Goal: Transaction & Acquisition: Download file/media

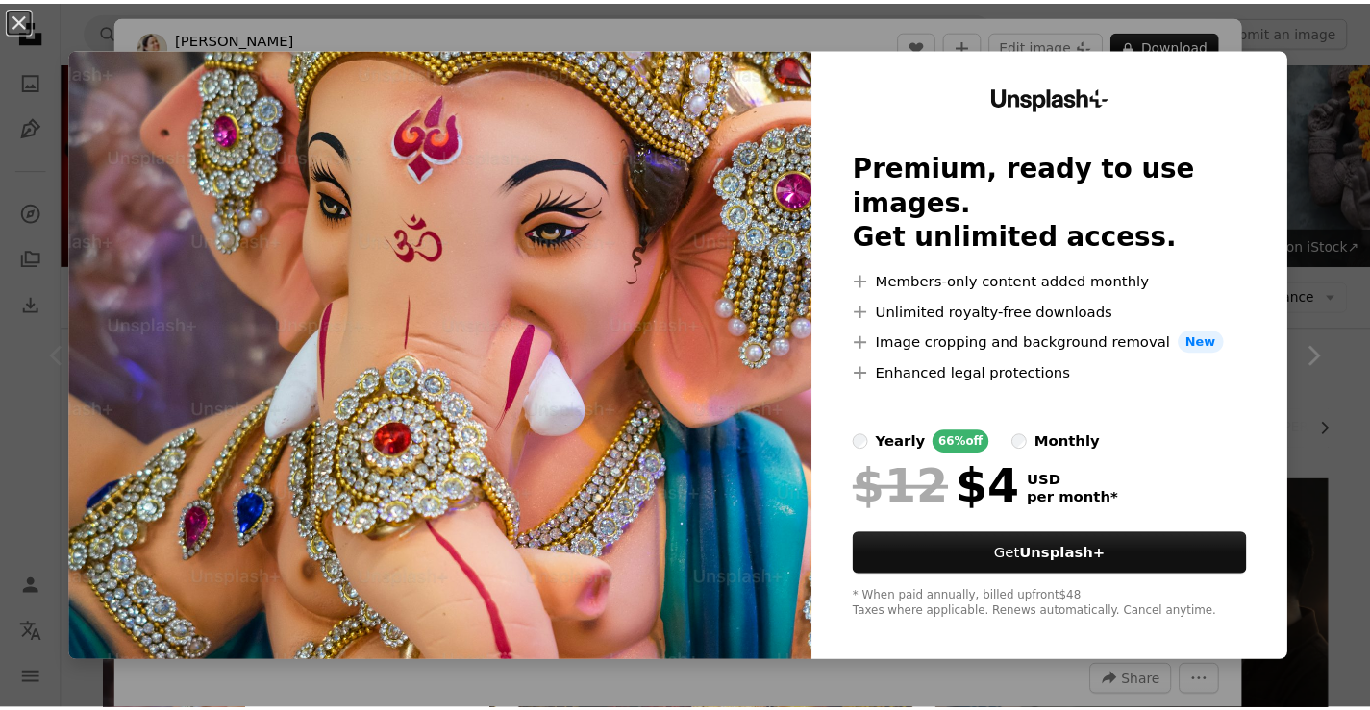
scroll to position [481, 0]
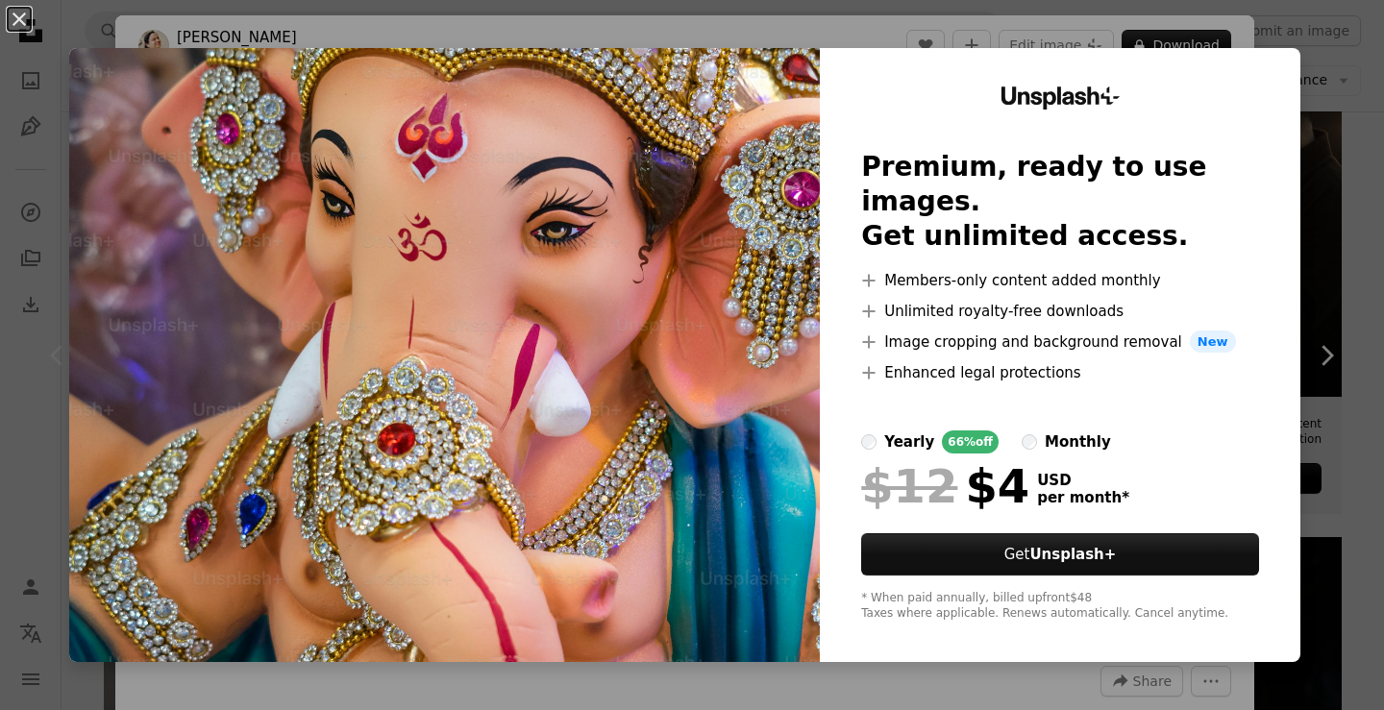
click at [767, 354] on img at bounding box center [444, 355] width 751 height 614
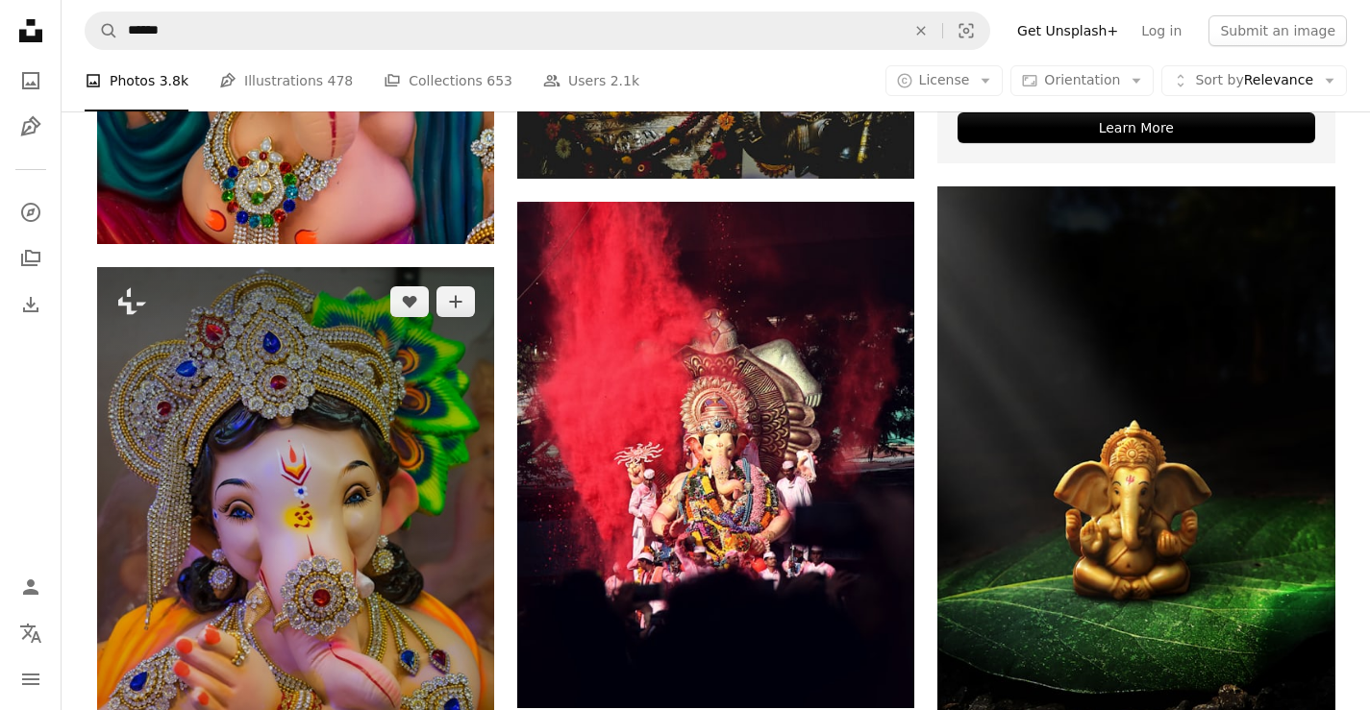
scroll to position [865, 0]
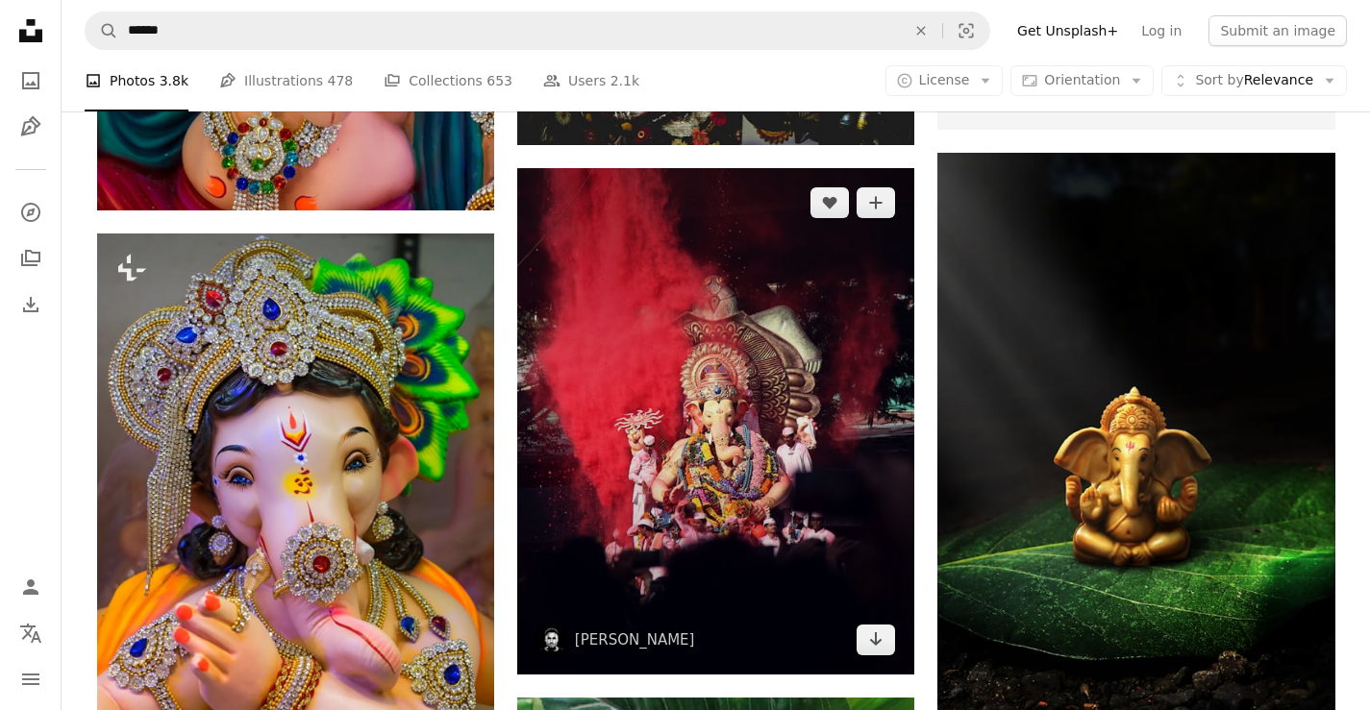
click at [697, 434] on img at bounding box center [715, 421] width 397 height 507
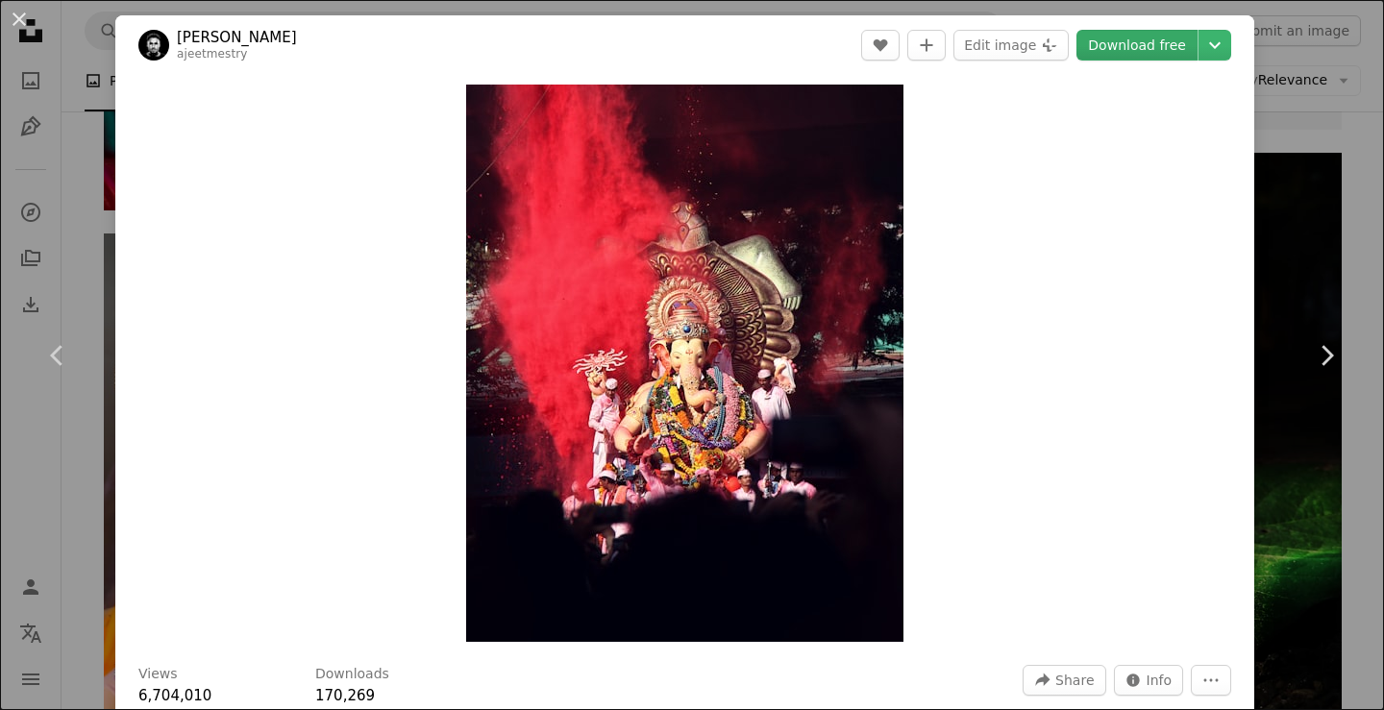
click at [1156, 42] on link "Download free" at bounding box center [1137, 45] width 121 height 31
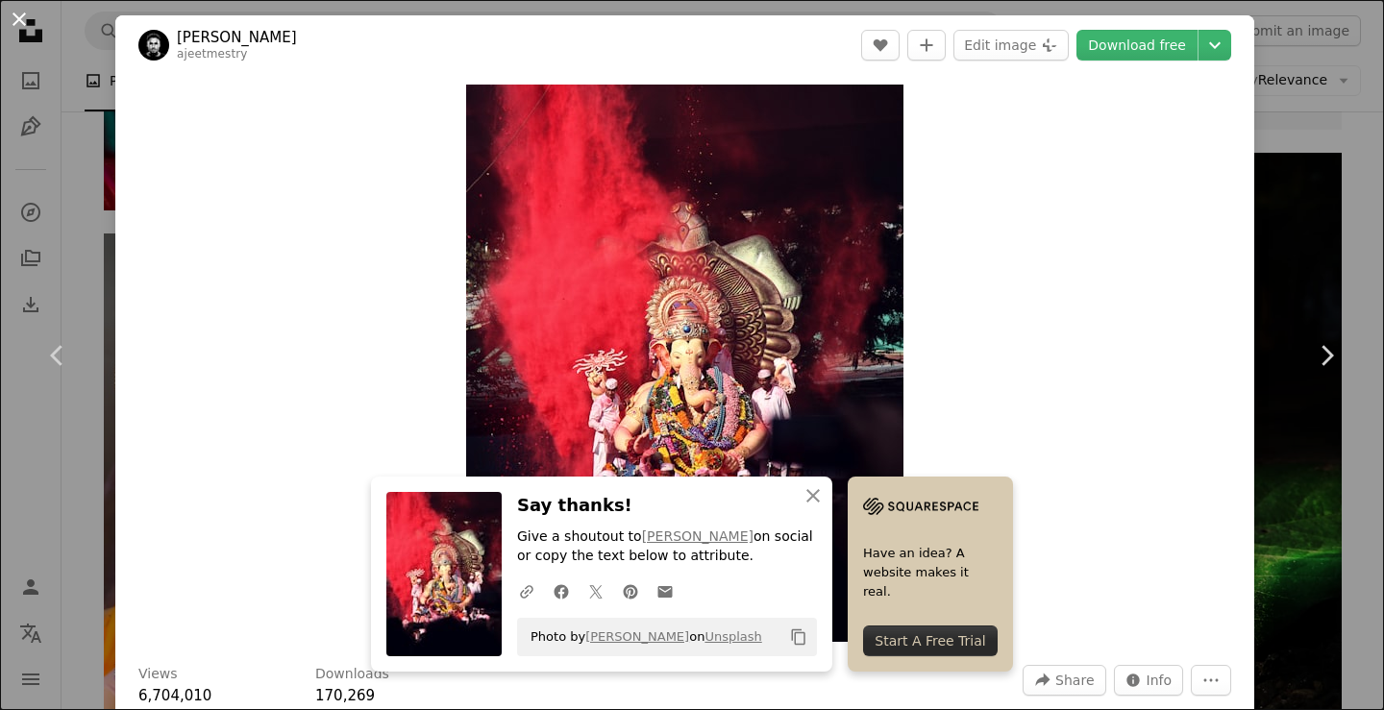
click at [22, 20] on button "An X shape" at bounding box center [19, 19] width 23 height 23
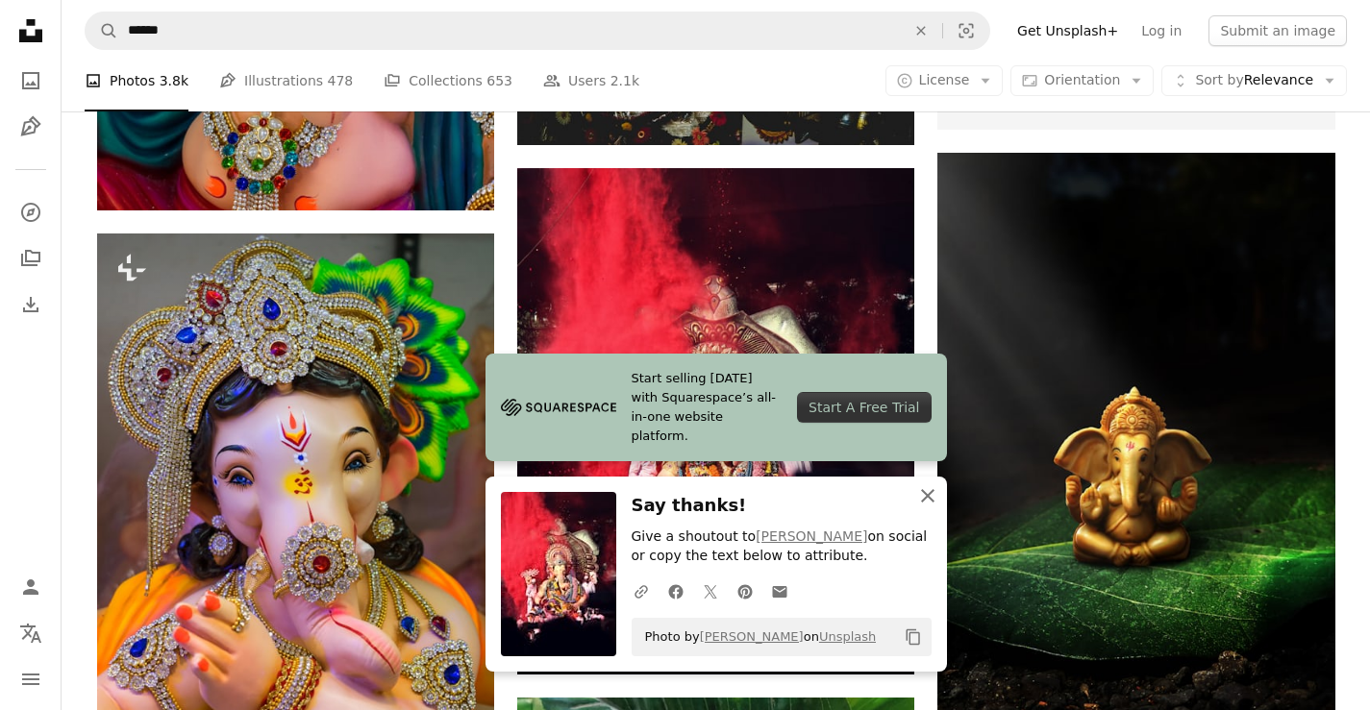
click at [930, 494] on icon "button" at bounding box center [927, 495] width 13 height 13
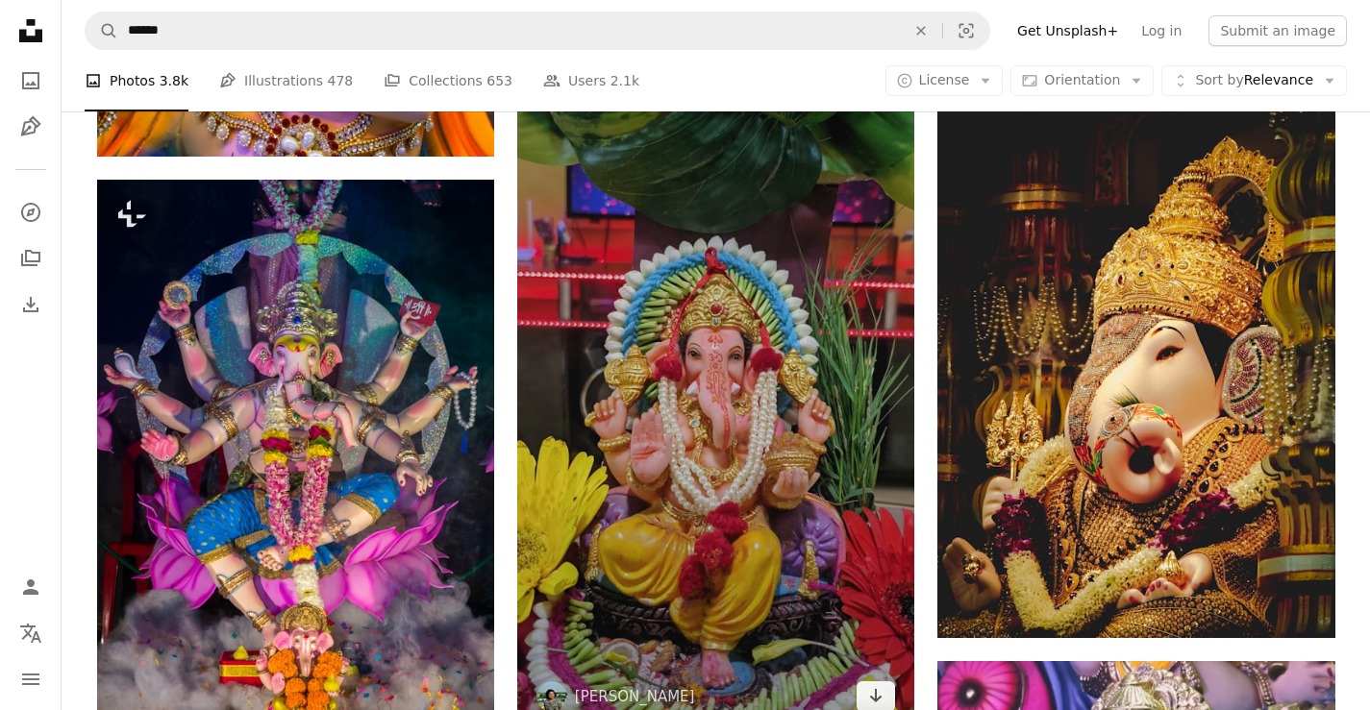
scroll to position [1634, 0]
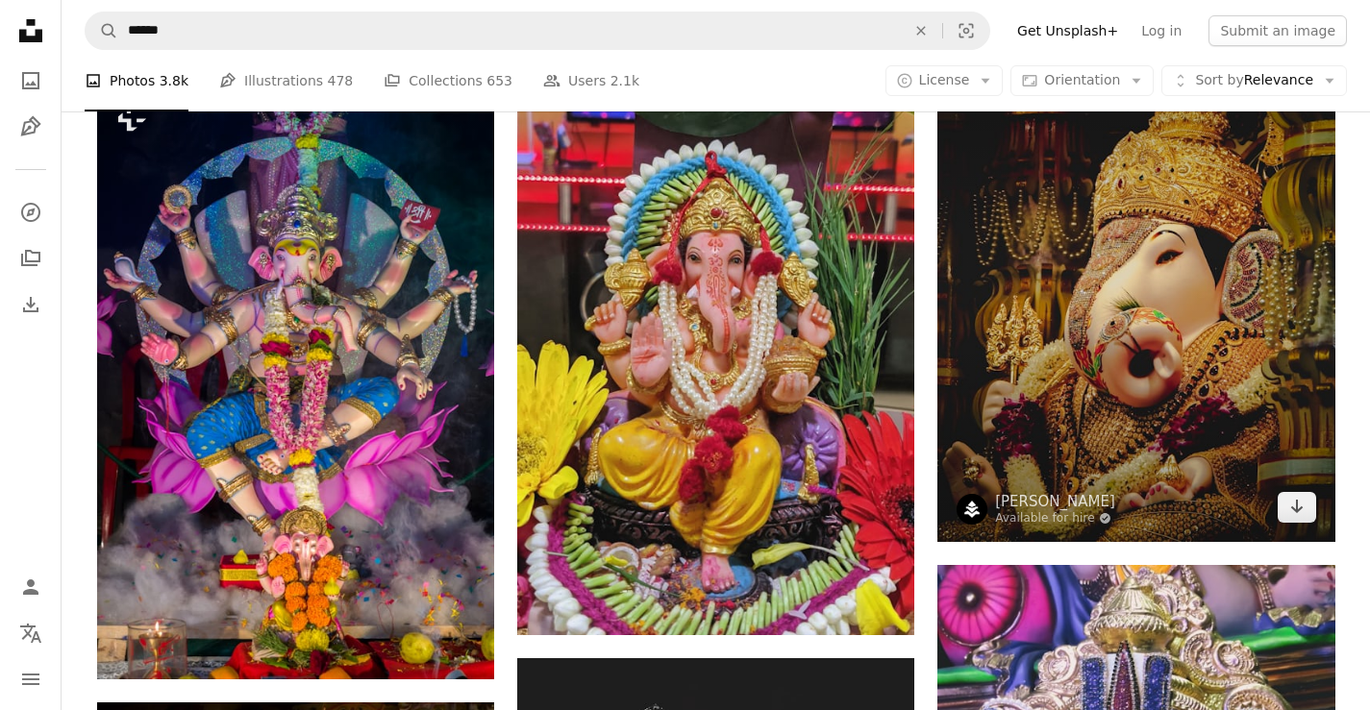
click at [1178, 261] on img at bounding box center [1135, 277] width 397 height 530
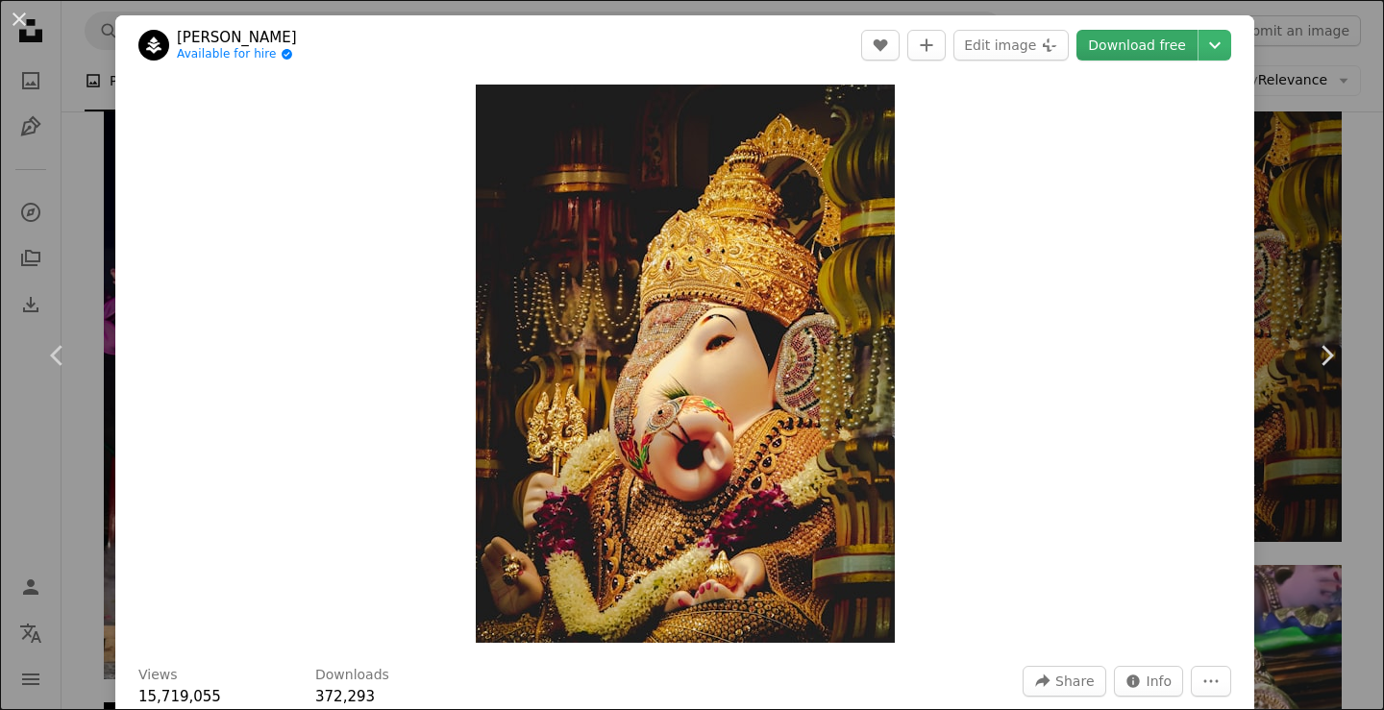
click at [1106, 41] on link "Download free" at bounding box center [1137, 45] width 121 height 31
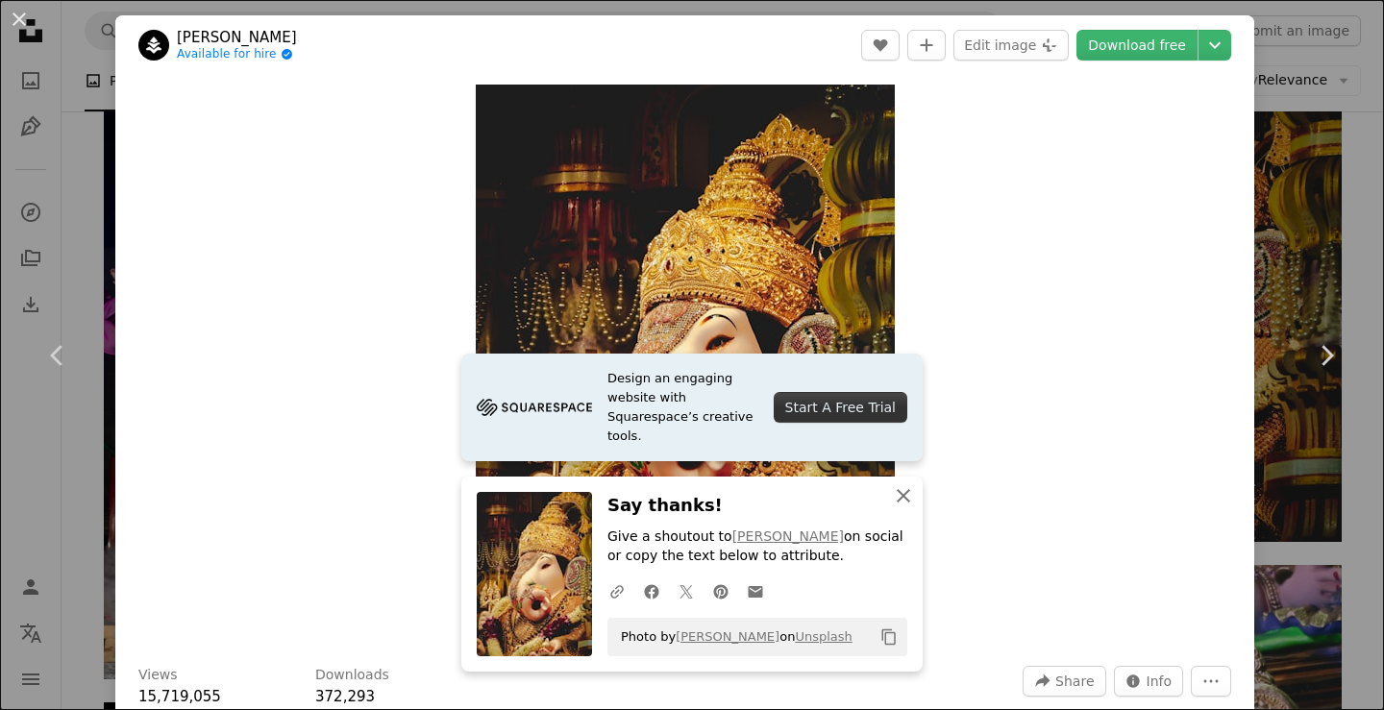
drag, startPoint x: 895, startPoint y: 493, endPoint x: 1055, endPoint y: 578, distance: 181.4
click at [897, 493] on icon "button" at bounding box center [903, 495] width 13 height 13
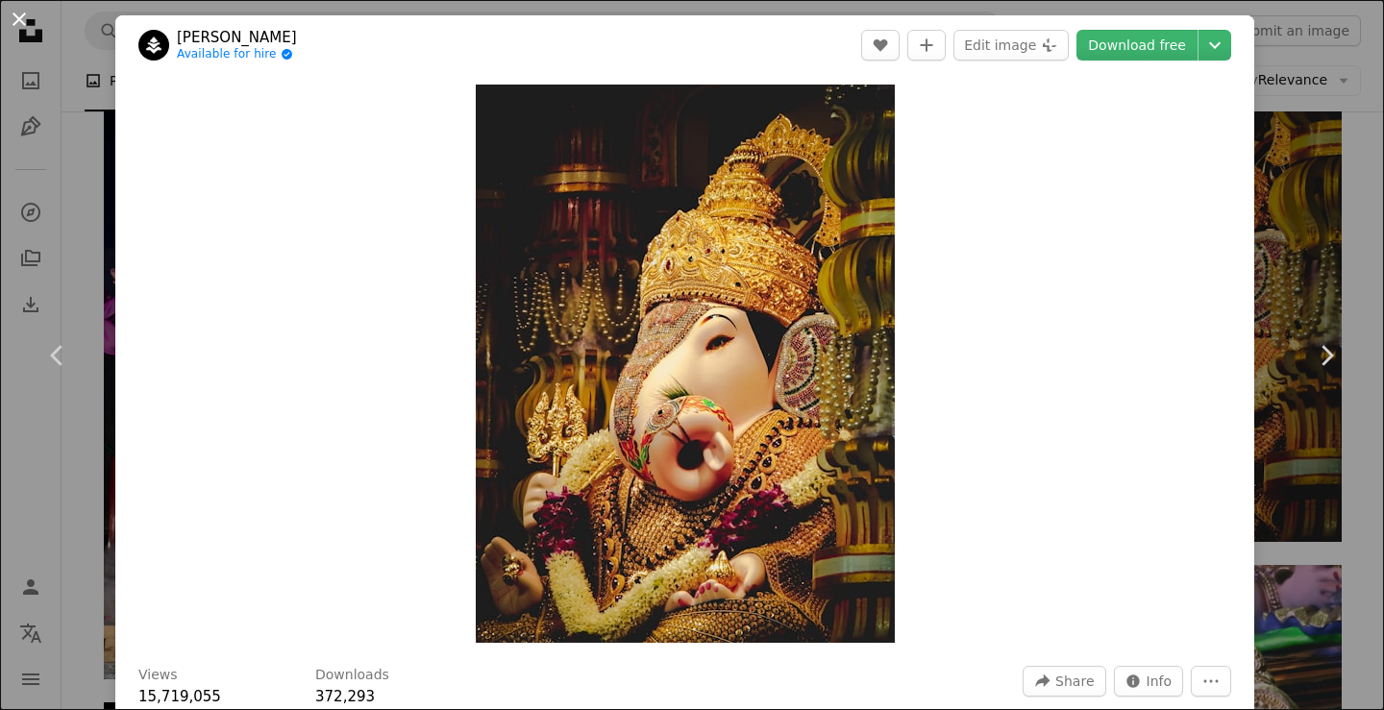
click at [16, 12] on button "An X shape" at bounding box center [19, 19] width 23 height 23
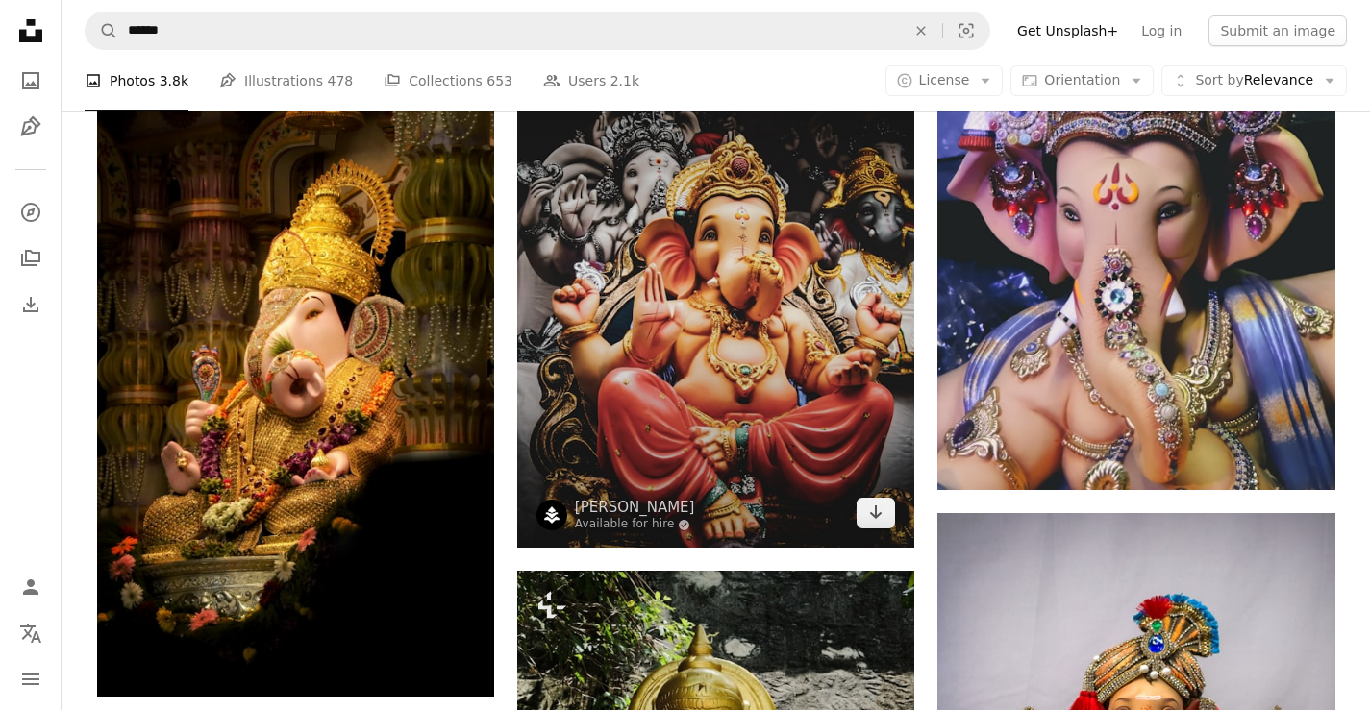
scroll to position [2307, 0]
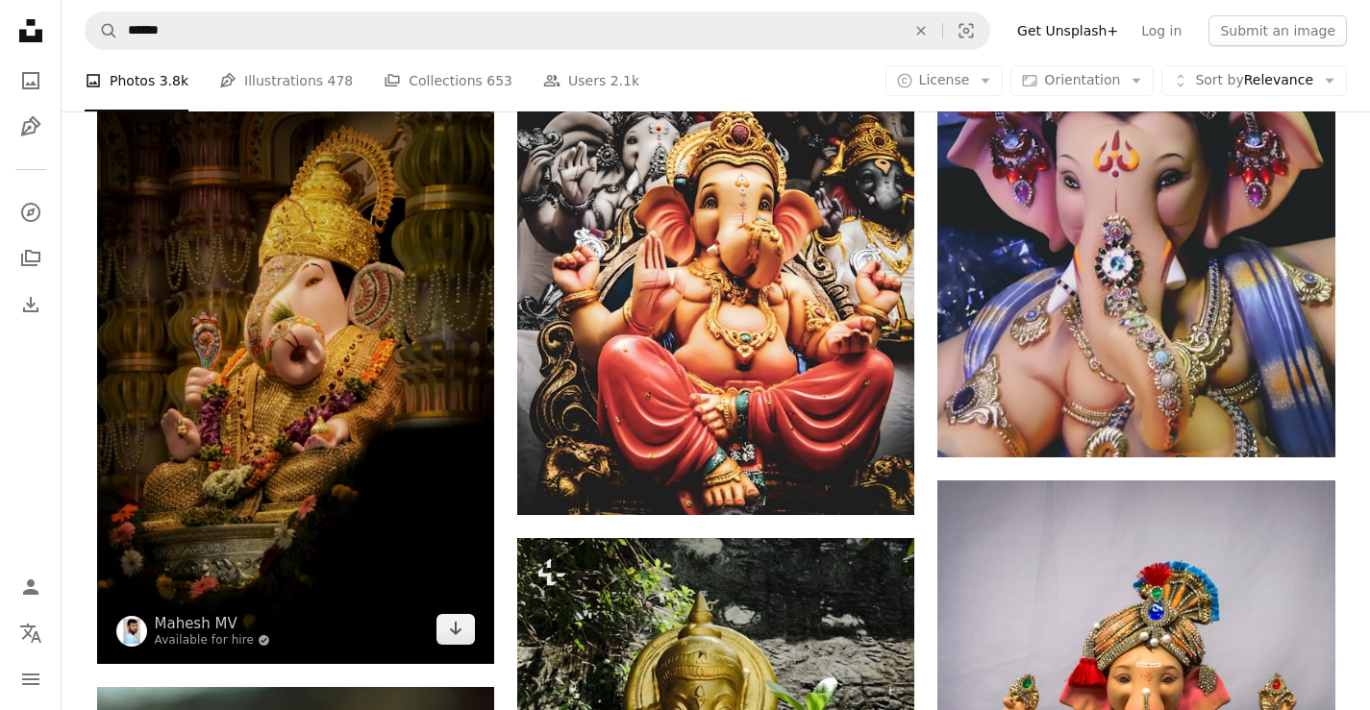
click at [242, 314] on img at bounding box center [295, 347] width 397 height 634
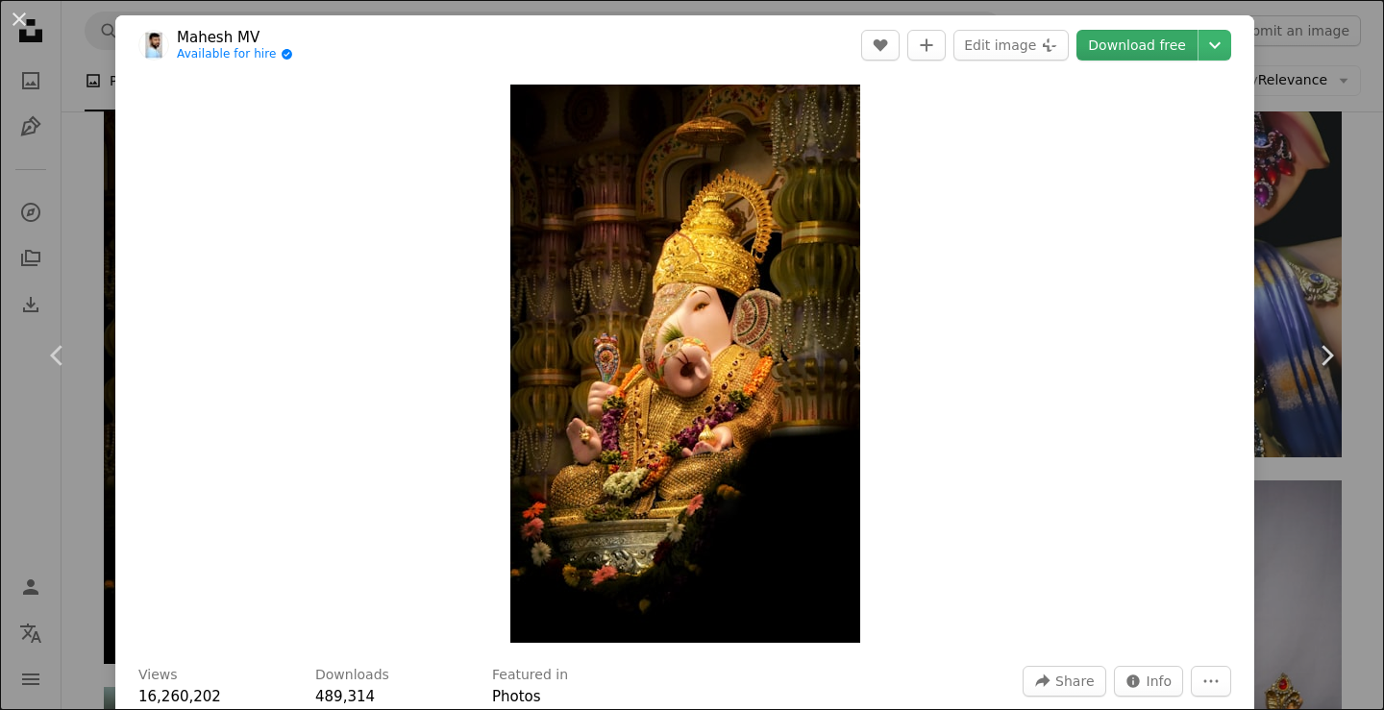
click at [1094, 47] on link "Download free" at bounding box center [1137, 45] width 121 height 31
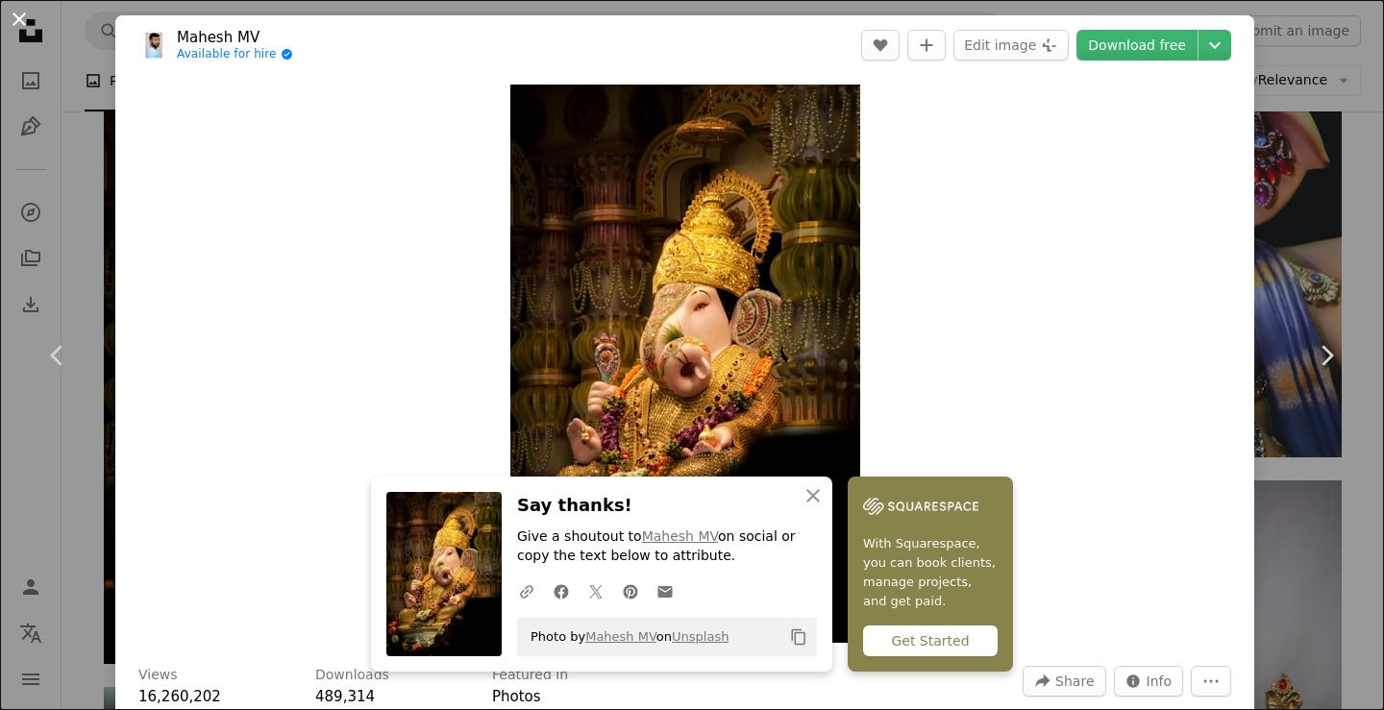
click at [18, 12] on button "An X shape" at bounding box center [19, 19] width 23 height 23
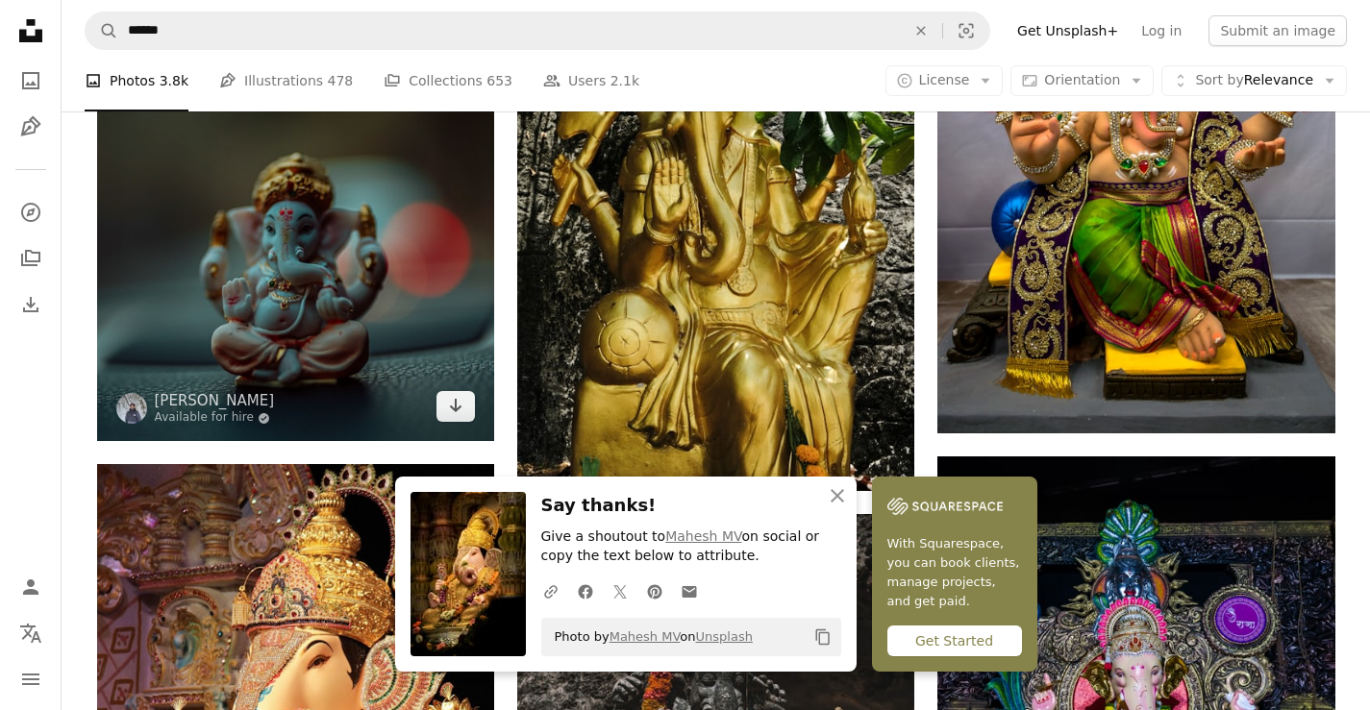
scroll to position [3076, 0]
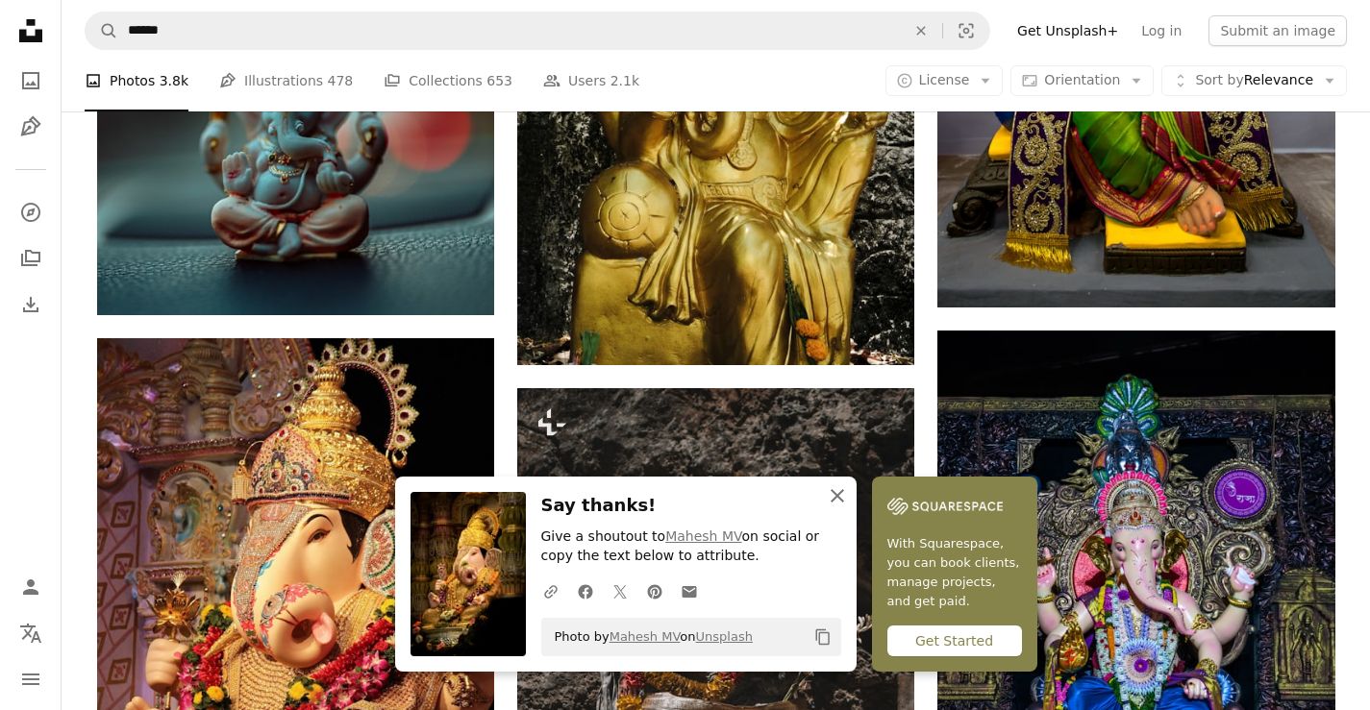
click at [834, 494] on icon "button" at bounding box center [837, 495] width 13 height 13
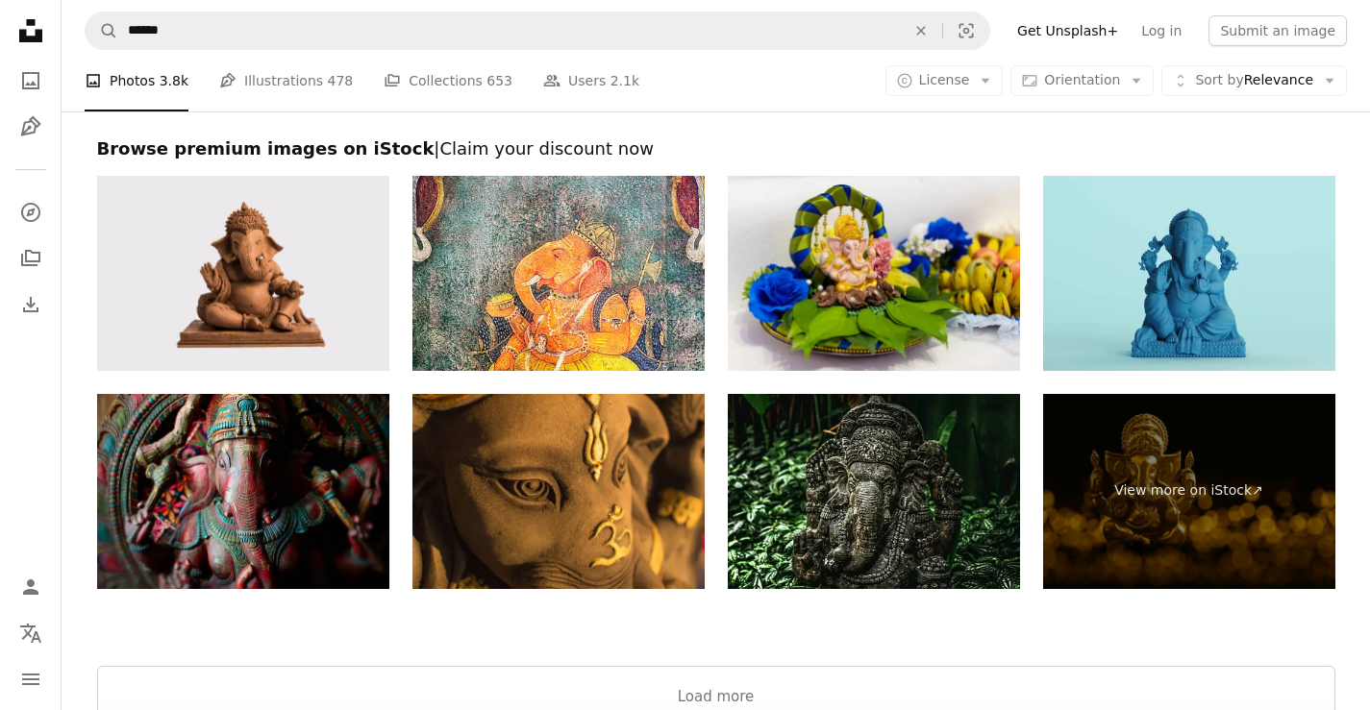
scroll to position [5044, 0]
